Goal: Transaction & Acquisition: Purchase product/service

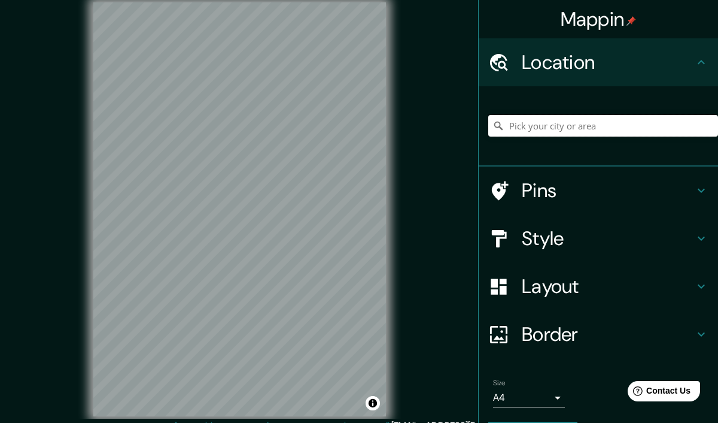
click at [560, 125] on input "Pick your city or area" at bounding box center [604, 126] width 230 height 22
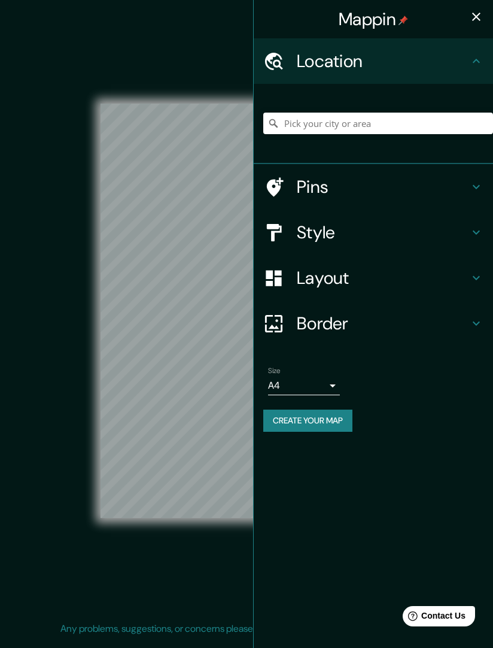
click at [372, 274] on h4 "Layout" at bounding box center [383, 278] width 172 height 22
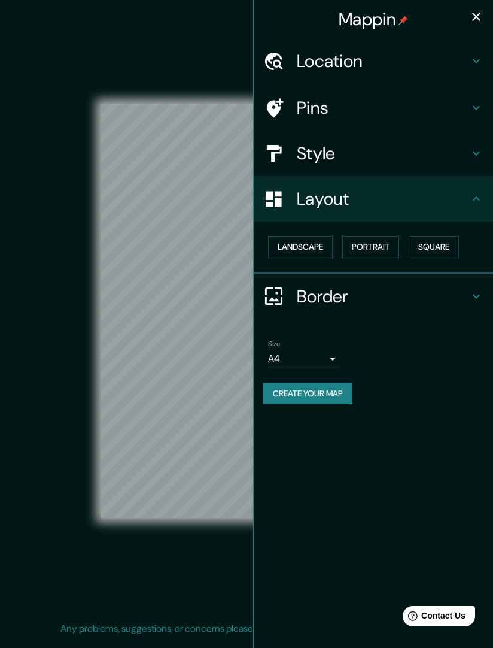
click at [311, 245] on button "Landscape" at bounding box center [300, 247] width 65 height 22
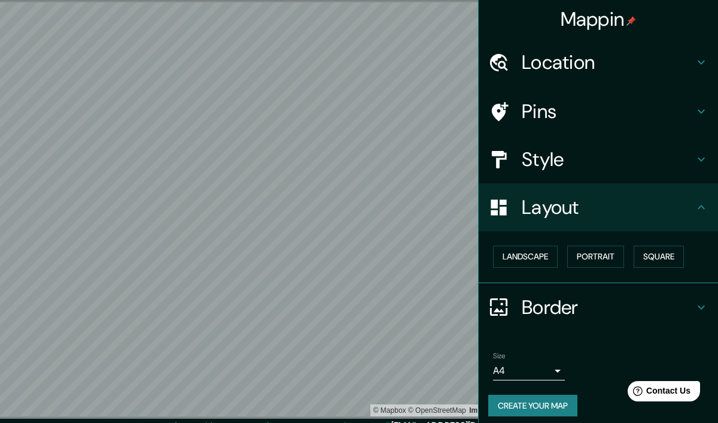
click at [611, 65] on h4 "Location" at bounding box center [608, 62] width 172 height 24
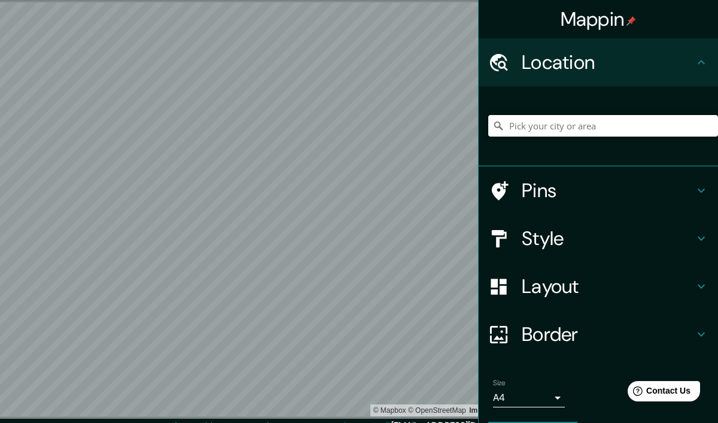
click at [603, 125] on input "Pick your city or area" at bounding box center [604, 126] width 230 height 22
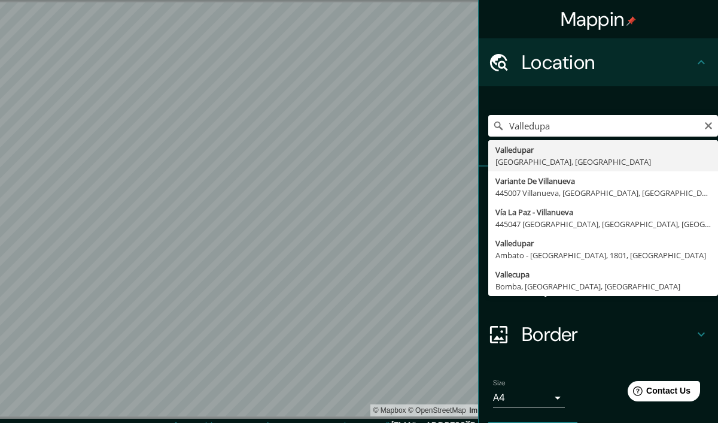
type input "Valledupar, Cesar, Colombia"
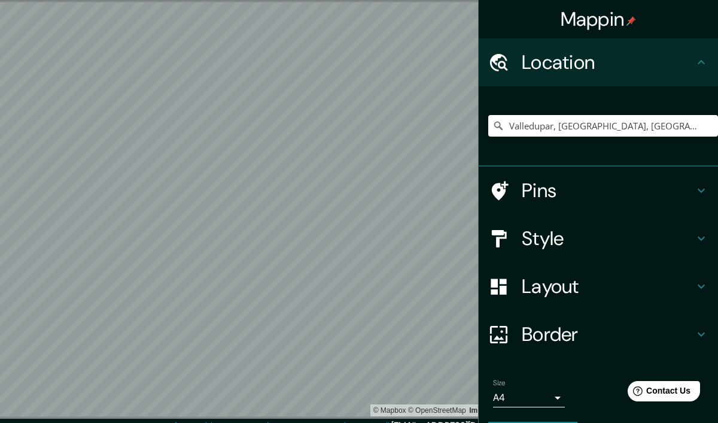
click at [586, 241] on h4 "Style" at bounding box center [608, 238] width 172 height 24
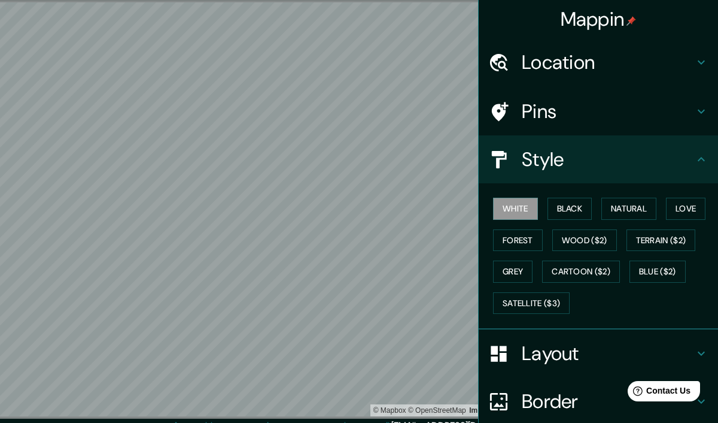
click at [649, 211] on button "Natural" at bounding box center [629, 209] width 55 height 22
